Goal: Task Accomplishment & Management: Use online tool/utility

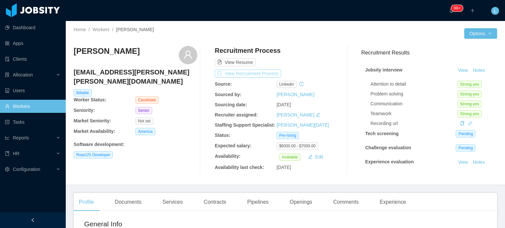
click at [264, 71] on button "View Recruitment Process" at bounding box center [248, 74] width 66 height 8
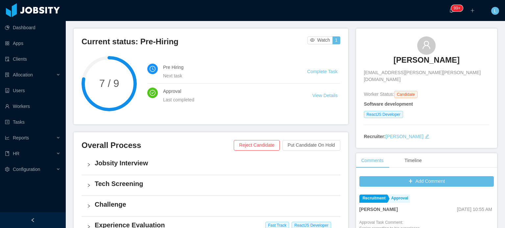
scroll to position [18, 0]
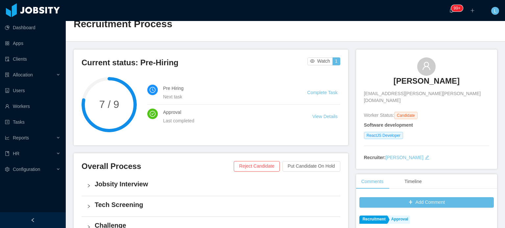
click at [412, 93] on span "hugo.carvalho.reis@gmail.com" at bounding box center [426, 97] width 125 height 14
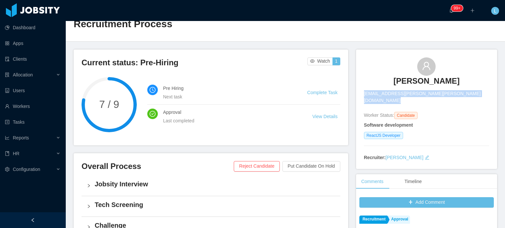
click at [412, 93] on span "hugo.carvalho.reis@gmail.com" at bounding box center [426, 97] width 125 height 14
copy span "hugo.carvalho.reis@gmail.com"
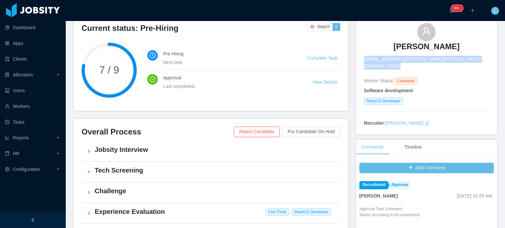
scroll to position [0, 0]
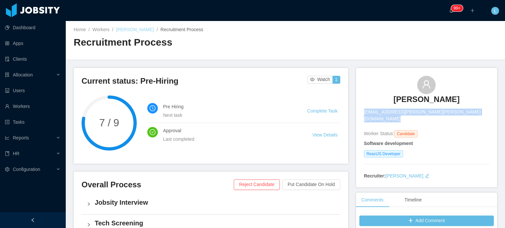
click at [122, 29] on link "Hugo Reis" at bounding box center [135, 29] width 38 height 5
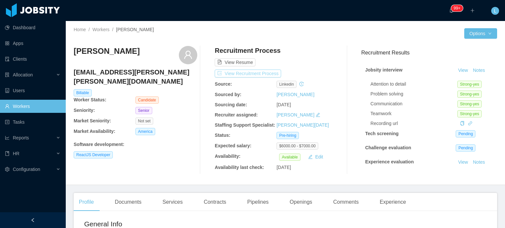
click at [268, 73] on button "View Recruitment Process" at bounding box center [248, 74] width 66 height 8
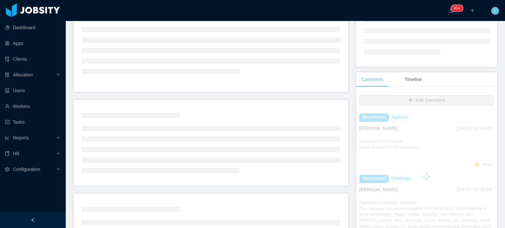
scroll to position [99, 0]
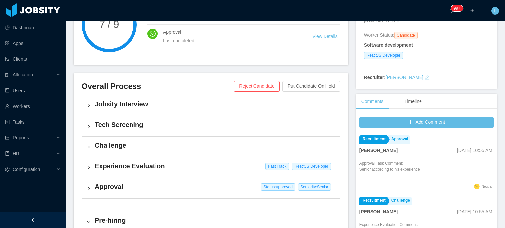
click at [139, 107] on h4 "Jobsity Interview" at bounding box center [215, 104] width 240 height 9
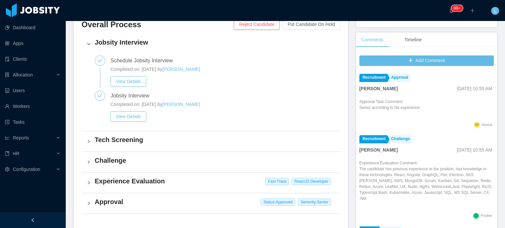
scroll to position [164, 0]
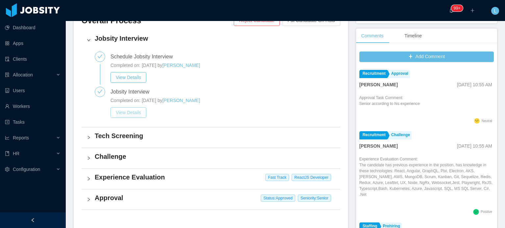
click at [132, 118] on button "View Details" at bounding box center [128, 112] width 36 height 11
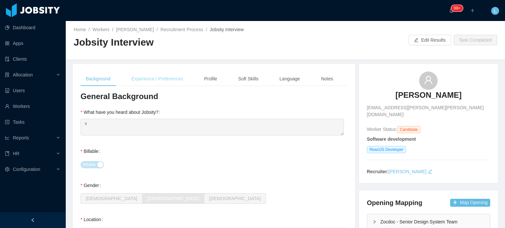
click at [174, 78] on div "Experience / Preferences" at bounding box center [157, 79] width 62 height 15
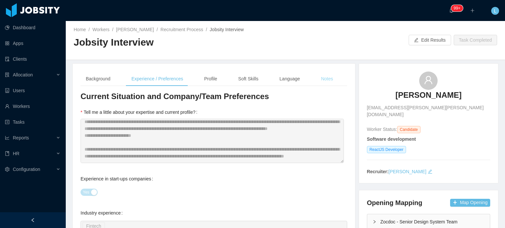
click at [325, 77] on div "Notes" at bounding box center [327, 79] width 23 height 15
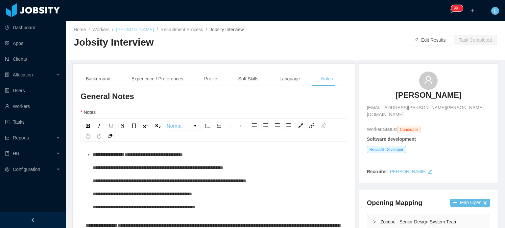
click at [118, 30] on link "Hugo Reis" at bounding box center [135, 29] width 38 height 5
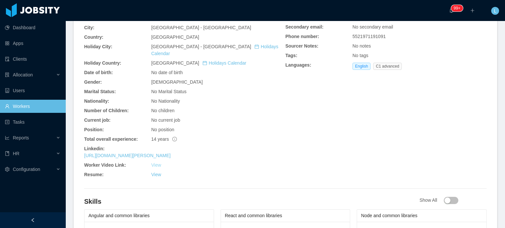
scroll to position [208, 0]
click at [156, 163] on link "View" at bounding box center [156, 165] width 10 height 5
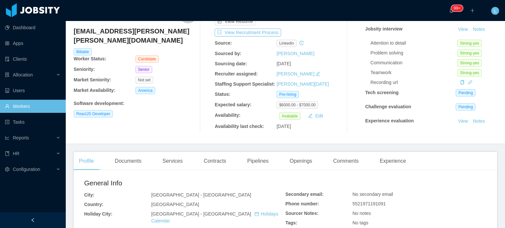
scroll to position [0, 0]
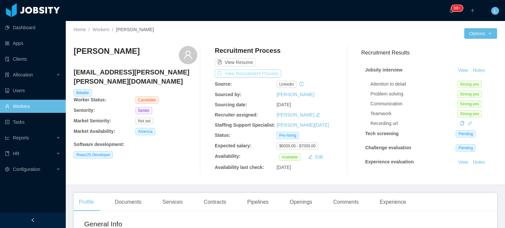
click at [264, 71] on button "View Recruitment Process" at bounding box center [248, 74] width 66 height 8
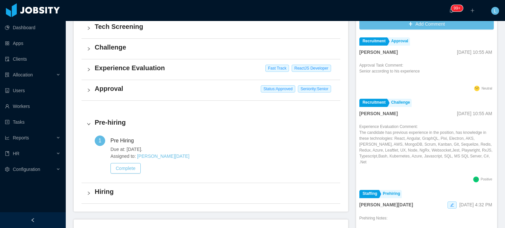
scroll to position [197, 0]
click at [130, 166] on button "Complete" at bounding box center [125, 168] width 30 height 11
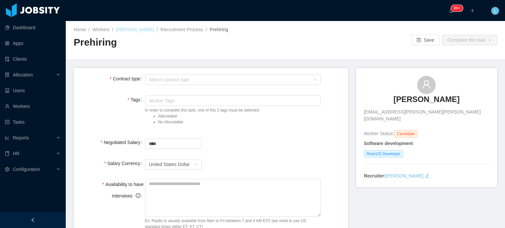
click at [130, 30] on link "Hugo Reis" at bounding box center [135, 29] width 38 height 5
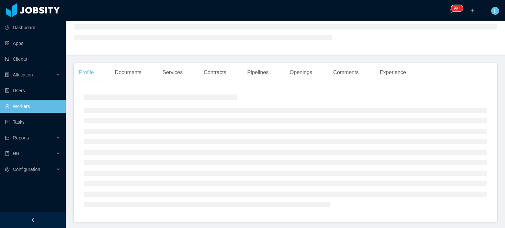
scroll to position [99, 0]
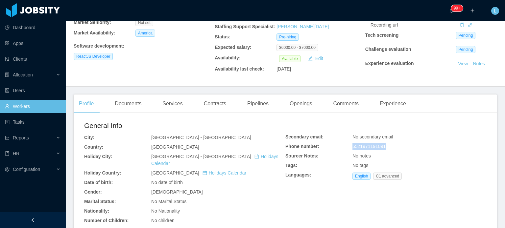
drag, startPoint x: 348, startPoint y: 146, endPoint x: 382, endPoint y: 146, distance: 33.9
click at [382, 146] on div "Secondary email: No secondary email Phone number: 5521971191091 Sourcer Notes: …" at bounding box center [385, 158] width 201 height 49
copy div "5521971191091"
click at [302, 103] on div "Openings" at bounding box center [300, 104] width 33 height 18
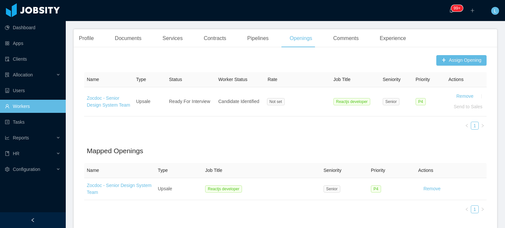
scroll to position [99, 0]
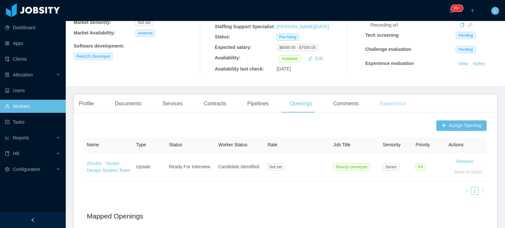
click at [390, 102] on div "Experience" at bounding box center [392, 104] width 37 height 18
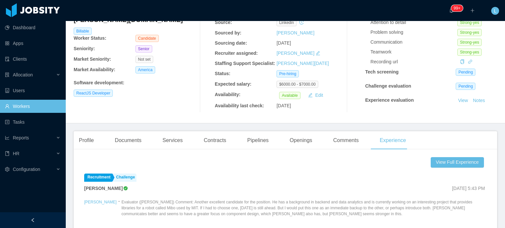
scroll to position [99, 0]
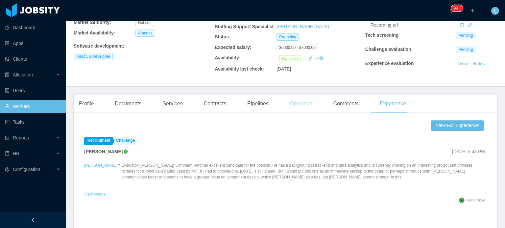
click at [287, 101] on div "Openings" at bounding box center [300, 104] width 33 height 18
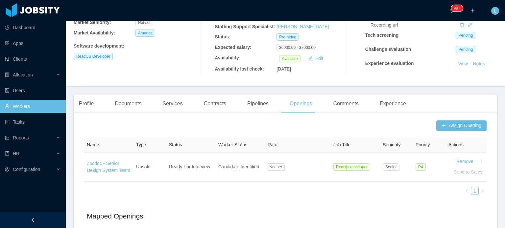
drag, startPoint x: 124, startPoint y: 102, endPoint x: 113, endPoint y: 106, distance: 11.5
click at [124, 102] on div "Documents" at bounding box center [127, 104] width 37 height 18
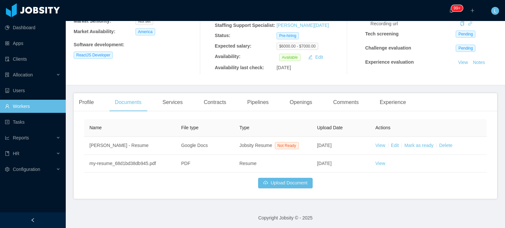
scroll to position [101, 0]
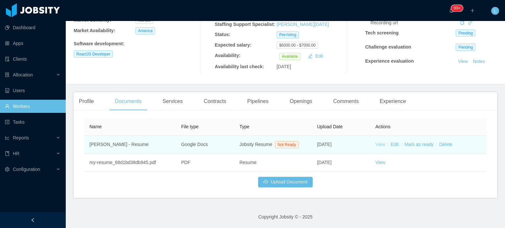
click at [378, 146] on link "View" at bounding box center [380, 144] width 10 height 5
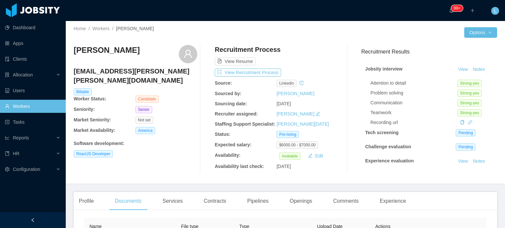
scroll to position [0, 0]
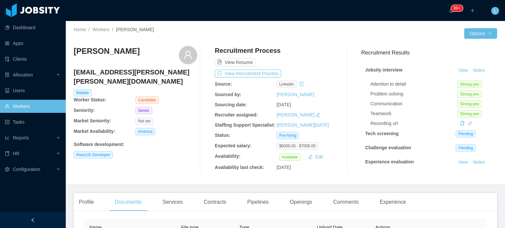
click at [92, 51] on h3 "Hugo Reis" at bounding box center [107, 51] width 66 height 11
copy div "Hugo Reis"
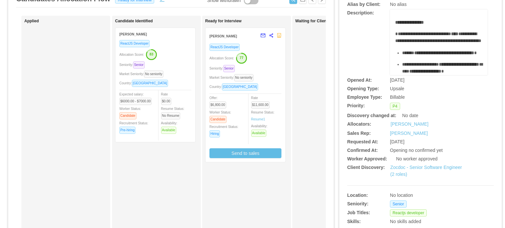
scroll to position [33, 0]
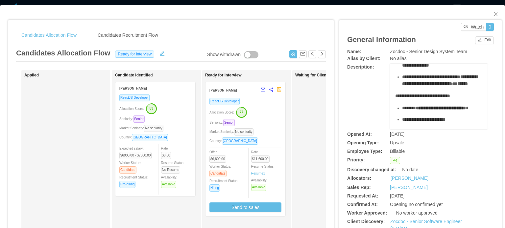
scroll to position [164, 0]
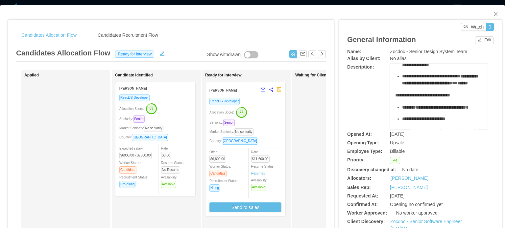
drag, startPoint x: 394, startPoint y: 82, endPoint x: 434, endPoint y: 90, distance: 40.5
click at [434, 87] on ul "**********" at bounding box center [438, 13] width 87 height 147
copy ul "**********"
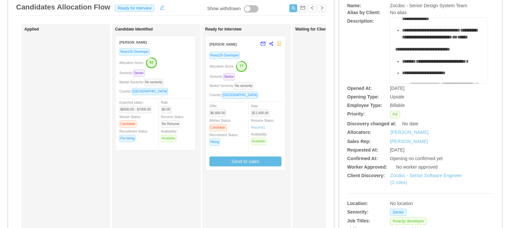
scroll to position [99, 0]
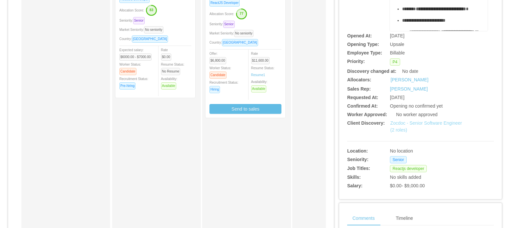
click at [410, 123] on link "Zocdoc - Senior Software Engineer (2 roles)" at bounding box center [426, 127] width 72 height 12
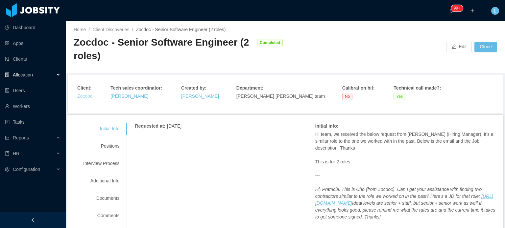
click at [84, 99] on link "Zocdoc" at bounding box center [84, 96] width 15 height 5
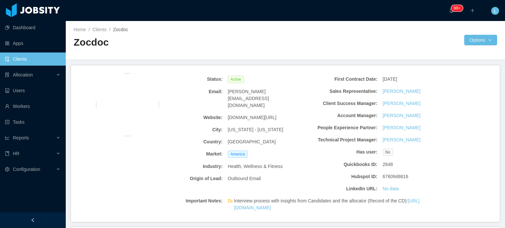
click at [246, 114] on span "www.zocdoc.com/" at bounding box center [252, 117] width 49 height 7
copy span "www.zocdoc.com/"
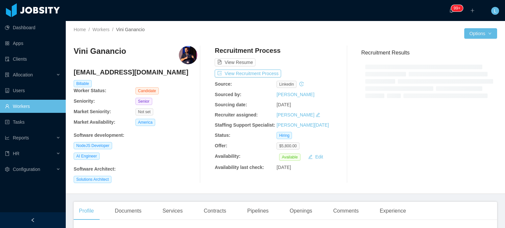
click at [116, 70] on h4 "[EMAIL_ADDRESS][DOMAIN_NAME]" at bounding box center [136, 72] width 124 height 9
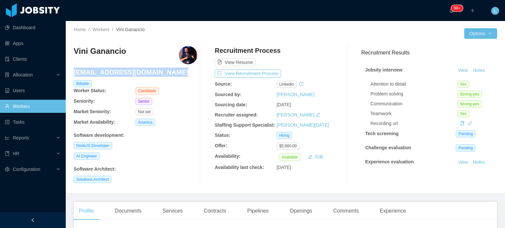
copy h4 "[EMAIL_ADDRESS][DOMAIN_NAME]"
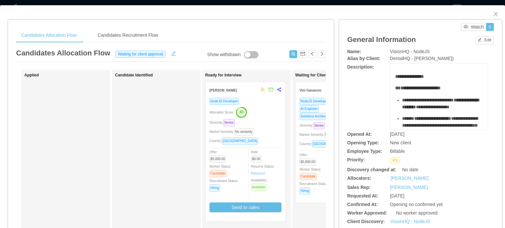
click at [303, 138] on div "Market Seniority: No seniority" at bounding box center [335, 135] width 72 height 8
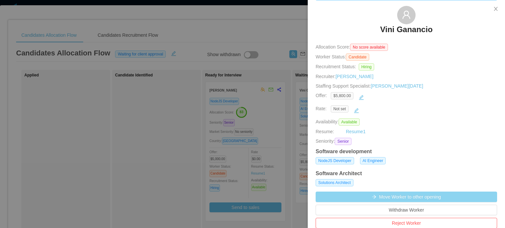
scroll to position [164, 0]
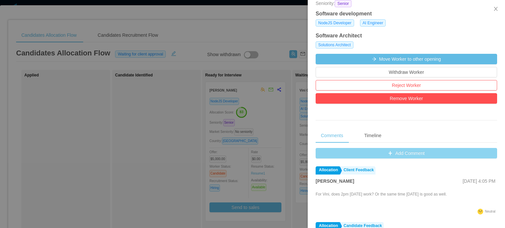
click at [398, 153] on button "Add Comment" at bounding box center [406, 153] width 181 height 11
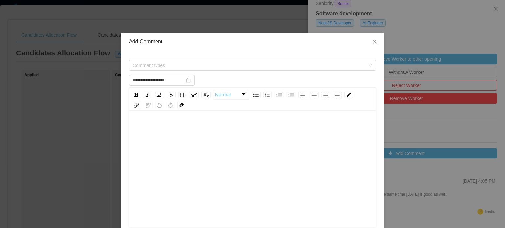
click at [150, 177] on div "rdw-editor" at bounding box center [252, 179] width 237 height 115
click at [209, 125] on div "**********" at bounding box center [252, 128] width 237 height 13
click at [224, 67] on span "Comment types" at bounding box center [249, 65] width 232 height 7
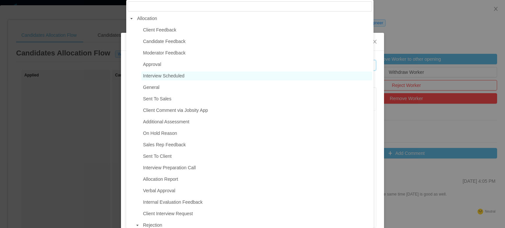
click at [178, 75] on span "Interview Scheduled" at bounding box center [163, 75] width 41 height 5
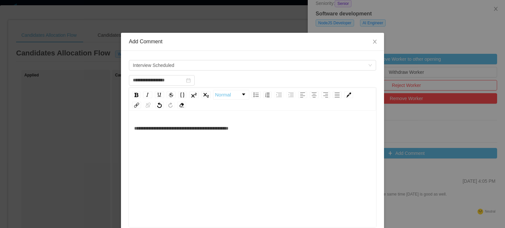
click at [225, 164] on div "**********" at bounding box center [252, 179] width 237 height 115
click at [134, 128] on span "**********" at bounding box center [181, 128] width 94 height 5
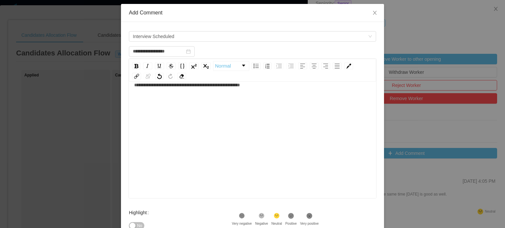
scroll to position [108, 0]
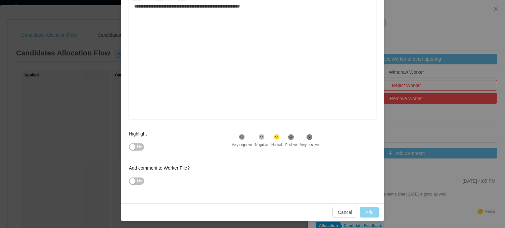
type input "**********"
click at [367, 211] on button "Add" at bounding box center [369, 212] width 19 height 11
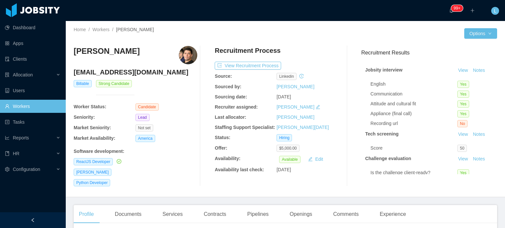
click at [109, 75] on h4 "[EMAIL_ADDRESS][DOMAIN_NAME]" at bounding box center [136, 72] width 124 height 9
copy h4 "[EMAIL_ADDRESS][DOMAIN_NAME]"
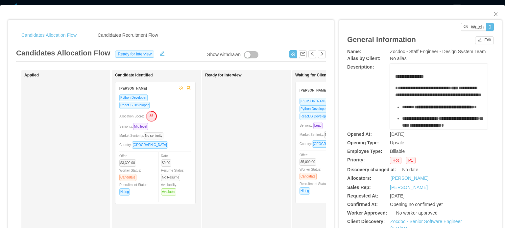
click at [304, 127] on span "Seniority: Lead" at bounding box center [312, 126] width 26 height 4
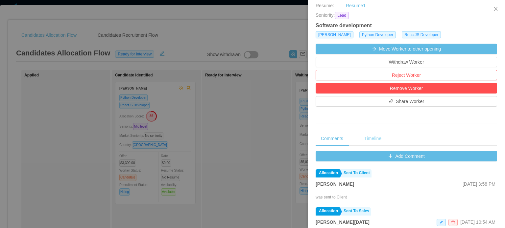
scroll to position [164, 0]
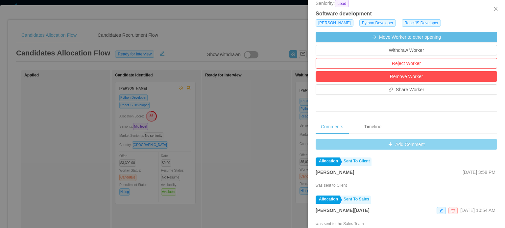
click at [384, 144] on button "Add Comment" at bounding box center [406, 144] width 181 height 11
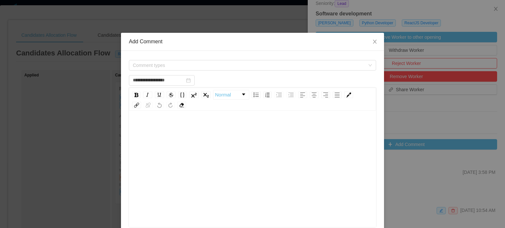
click at [268, 141] on div "rdw-editor" at bounding box center [252, 179] width 237 height 115
click at [169, 65] on span "Comment types" at bounding box center [249, 65] width 232 height 7
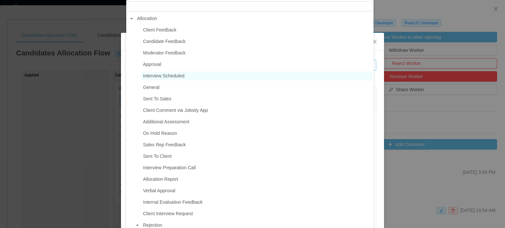
click at [173, 73] on span "Interview Scheduled" at bounding box center [256, 76] width 231 height 9
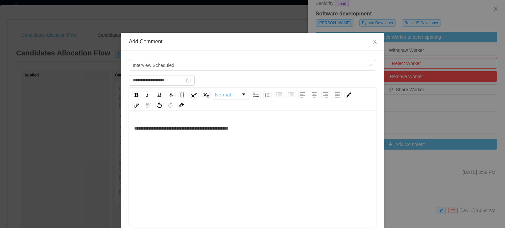
click at [180, 143] on div "**********" at bounding box center [252, 179] width 237 height 115
click at [202, 129] on span "**********" at bounding box center [181, 128] width 94 height 5
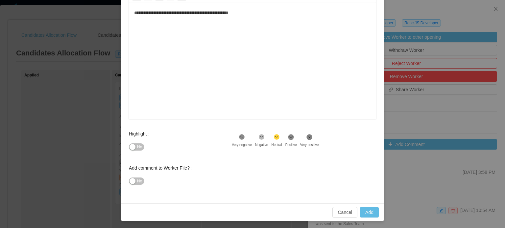
scroll to position [0, 0]
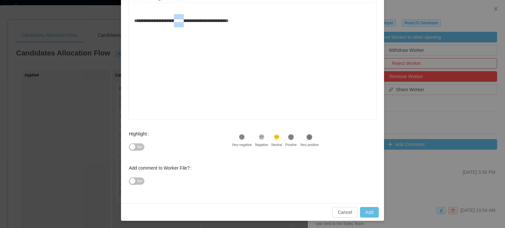
drag, startPoint x: 180, startPoint y: 21, endPoint x: 194, endPoint y: 21, distance: 14.1
click at [195, 21] on span "**********" at bounding box center [181, 20] width 94 height 5
click at [218, 19] on span "**********" at bounding box center [179, 20] width 91 height 5
click at [219, 20] on span "**********" at bounding box center [180, 20] width 93 height 5
type input "**********"
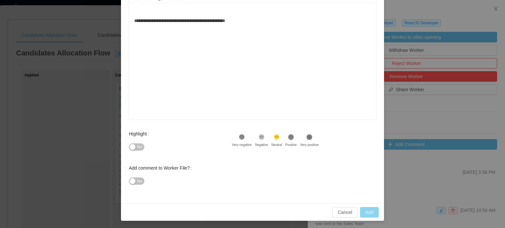
click at [369, 211] on button "Add" at bounding box center [369, 212] width 19 height 11
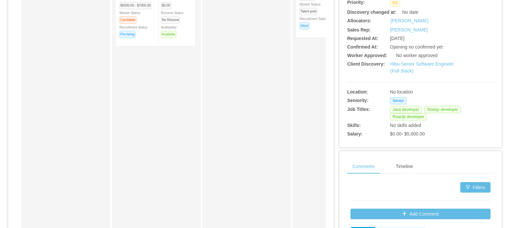
scroll to position [99, 0]
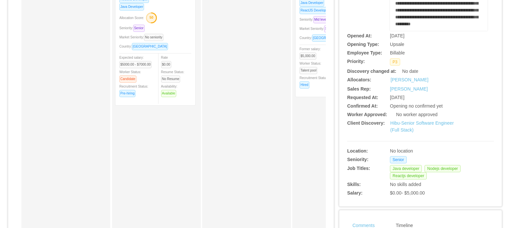
click at [301, 62] on span "Worker Status: Talent pool" at bounding box center [310, 67] width 22 height 11
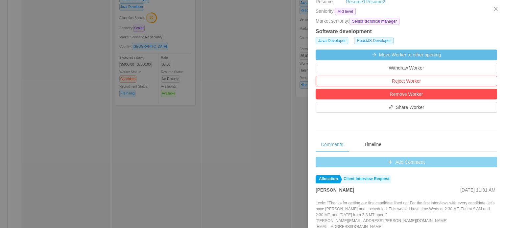
scroll to position [164, 0]
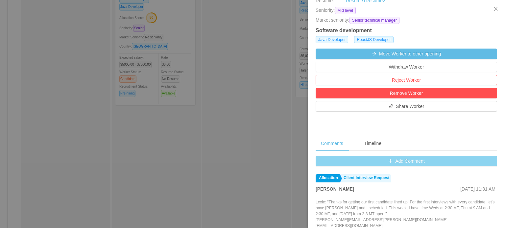
click at [385, 160] on button "Add Comment" at bounding box center [406, 161] width 181 height 11
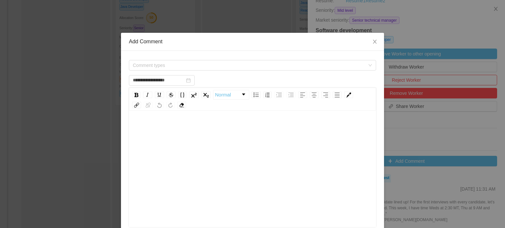
click at [161, 146] on div "rdw-editor" at bounding box center [252, 179] width 237 height 115
type input "**********"
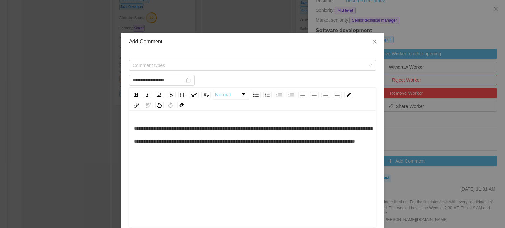
click at [140, 131] on span "**********" at bounding box center [253, 135] width 239 height 18
click at [204, 69] on span "Comment types" at bounding box center [250, 65] width 235 height 10
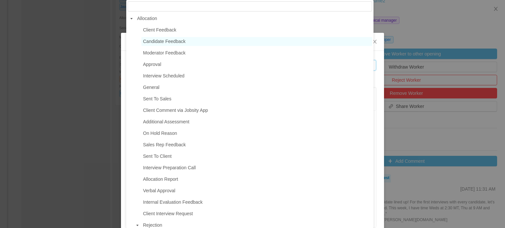
click at [172, 43] on span "Candidate Feedback" at bounding box center [164, 41] width 42 height 5
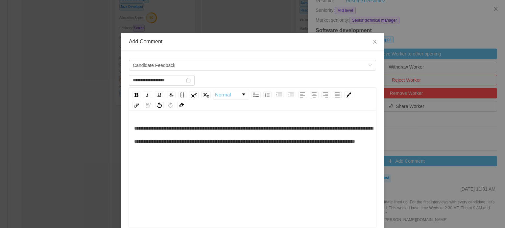
click at [265, 129] on span "**********" at bounding box center [253, 135] width 239 height 18
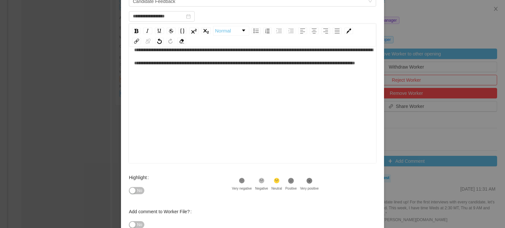
scroll to position [66, 0]
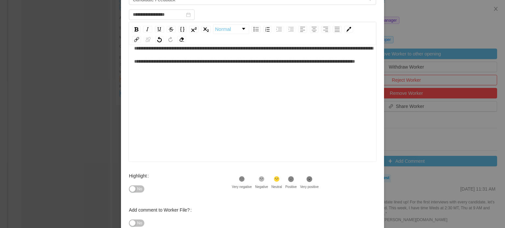
click at [137, 191] on span "No" at bounding box center [139, 189] width 5 height 7
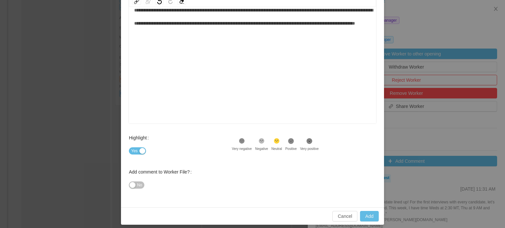
scroll to position [108, 0]
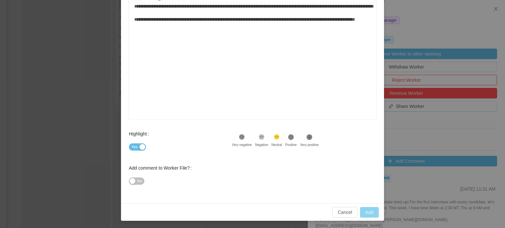
click at [368, 211] on button "Add" at bounding box center [369, 212] width 19 height 11
type input "**********"
